Goal: Task Accomplishment & Management: Use online tool/utility

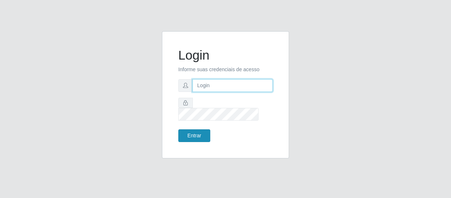
type input "[EMAIL_ADDRESS][DOMAIN_NAME]"
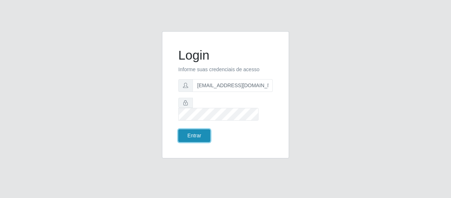
click at [182, 129] on button "Entrar" at bounding box center [194, 135] width 32 height 13
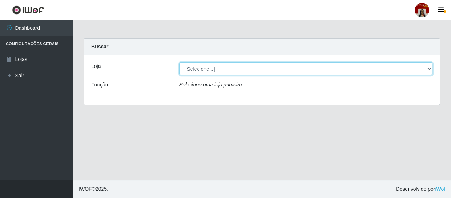
click at [428, 64] on select "[Selecione...] Mar Vermelho - Loja 04" at bounding box center [307, 69] width 254 height 13
select select "251"
click at [180, 63] on select "[Selecione...] Mar Vermelho - Loja 04" at bounding box center [307, 69] width 254 height 13
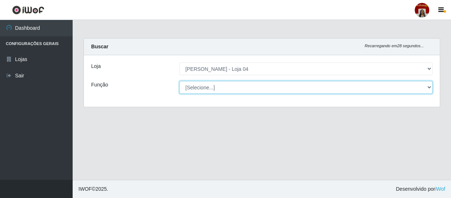
click at [392, 85] on select "[Selecione...] ASG ASG + ASG ++ Auxiliar de Depósito Auxiliar de Depósito + Aux…" at bounding box center [307, 87] width 254 height 13
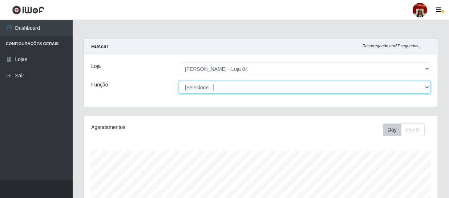
scroll to position [151, 354]
select select "22"
click at [179, 81] on select "[Selecione...] ASG ASG + ASG ++ Auxiliar de Depósito Auxiliar de Depósito + Aux…" at bounding box center [305, 87] width 252 height 13
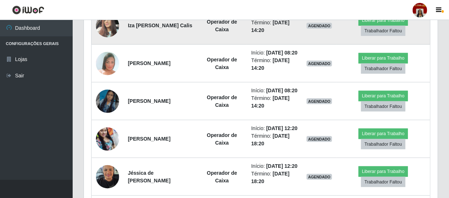
scroll to position [396, 0]
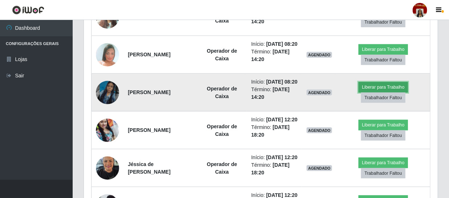
click at [390, 92] on button "Liberar para Trabalho" at bounding box center [383, 87] width 49 height 10
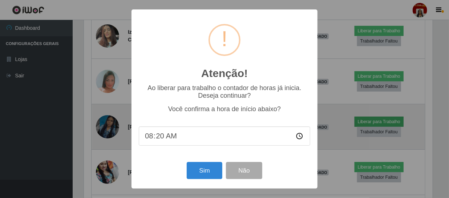
scroll to position [151, 351]
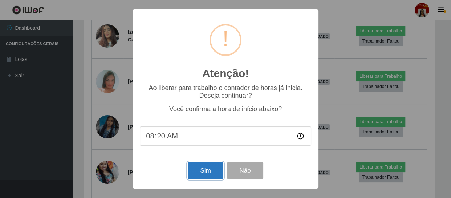
click at [212, 171] on button "Sim" at bounding box center [205, 170] width 35 height 17
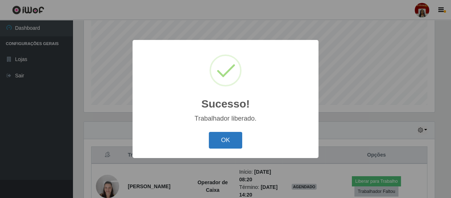
click at [236, 144] on button "OK" at bounding box center [226, 140] width 34 height 17
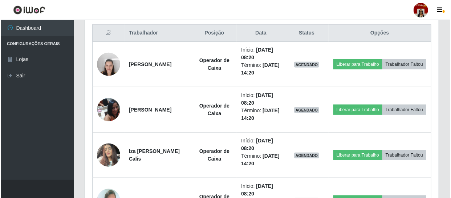
scroll to position [320, 0]
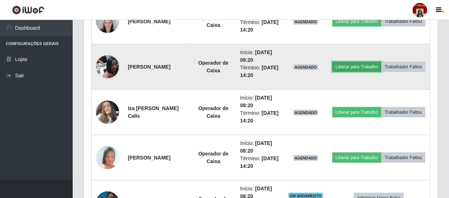
click at [382, 62] on button "Liberar para Trabalho" at bounding box center [357, 67] width 49 height 10
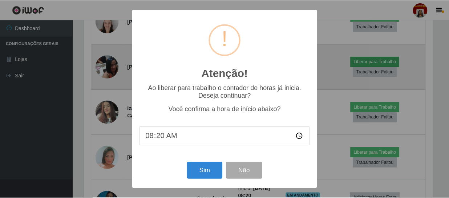
scroll to position [151, 351]
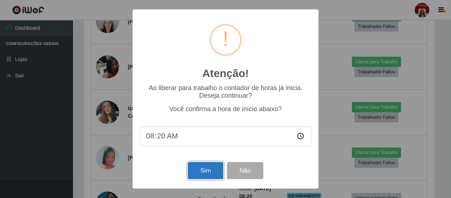
click at [214, 172] on button "Sim" at bounding box center [205, 170] width 35 height 17
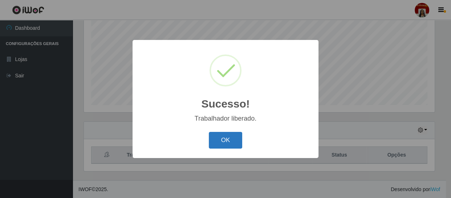
click at [214, 142] on button "OK" at bounding box center [226, 140] width 34 height 17
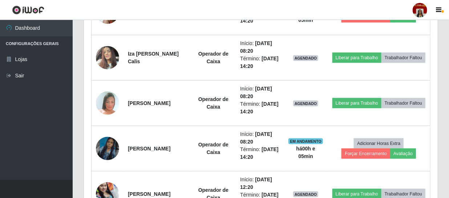
scroll to position [386, 0]
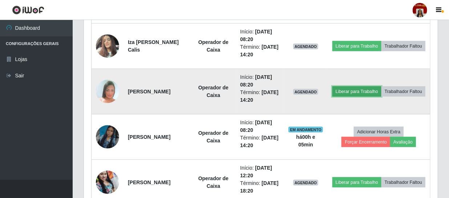
click at [372, 87] on button "Liberar para Trabalho" at bounding box center [357, 92] width 49 height 10
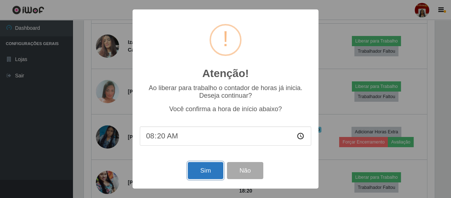
click at [209, 168] on button "Sim" at bounding box center [205, 170] width 35 height 17
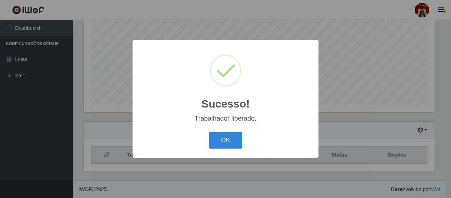
drag, startPoint x: 226, startPoint y: 142, endPoint x: 232, endPoint y: 115, distance: 27.6
click at [232, 138] on button "OK" at bounding box center [226, 140] width 34 height 17
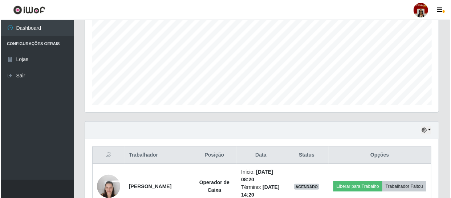
scroll to position [221, 0]
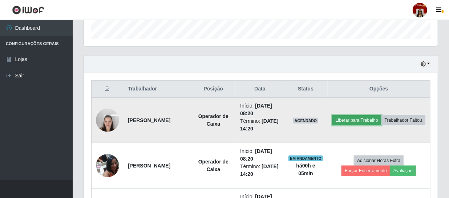
click at [382, 115] on button "Liberar para Trabalho" at bounding box center [357, 120] width 49 height 10
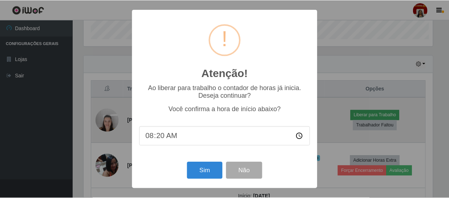
scroll to position [151, 351]
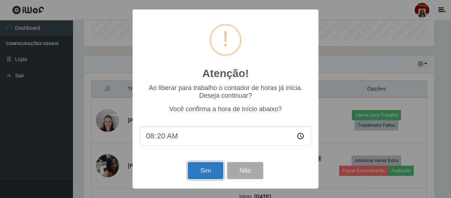
click at [218, 165] on button "Sim" at bounding box center [205, 170] width 35 height 17
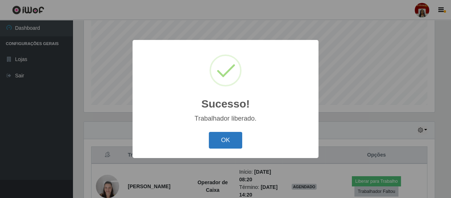
click at [232, 142] on button "OK" at bounding box center [226, 140] width 34 height 17
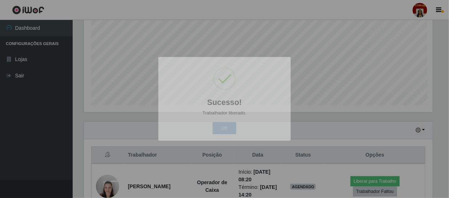
scroll to position [0, 0]
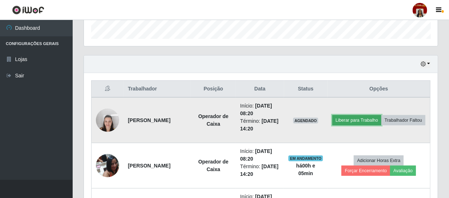
click at [382, 115] on button "Liberar para Trabalho" at bounding box center [357, 120] width 49 height 10
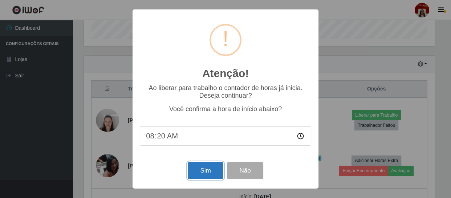
click at [211, 170] on button "Sim" at bounding box center [205, 170] width 35 height 17
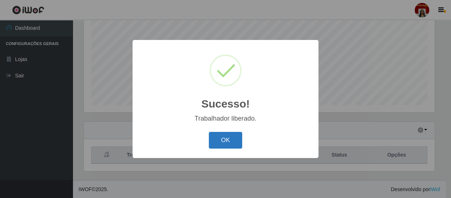
click at [236, 143] on button "OK" at bounding box center [226, 140] width 34 height 17
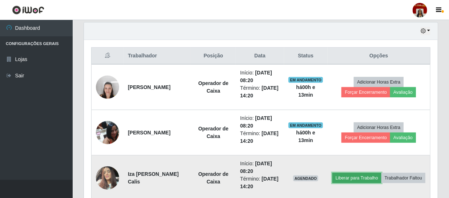
click at [382, 173] on button "Liberar para Trabalho" at bounding box center [357, 178] width 49 height 10
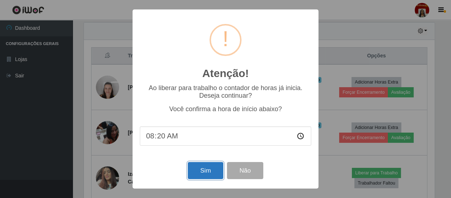
click at [197, 164] on button "Sim" at bounding box center [205, 170] width 35 height 17
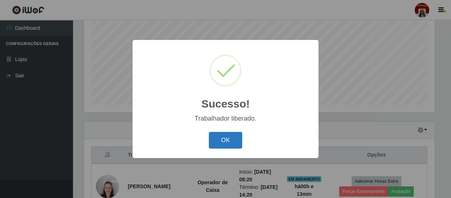
click at [218, 135] on button "OK" at bounding box center [226, 140] width 34 height 17
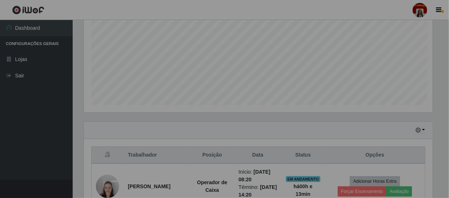
scroll to position [151, 354]
